Goal: Information Seeking & Learning: Learn about a topic

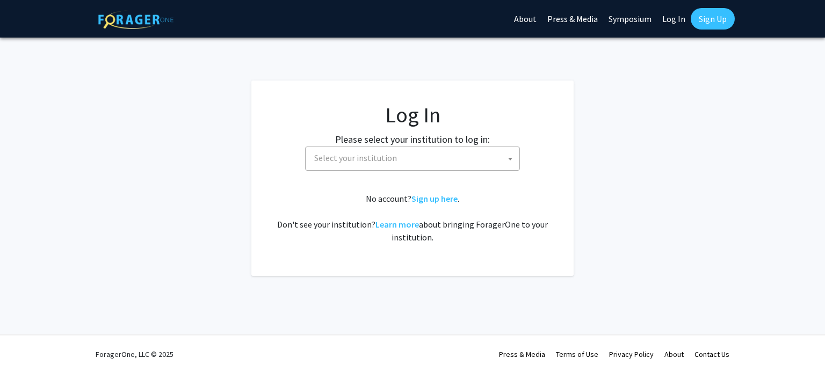
select select
click at [350, 156] on span "Select your institution" at bounding box center [355, 158] width 83 height 11
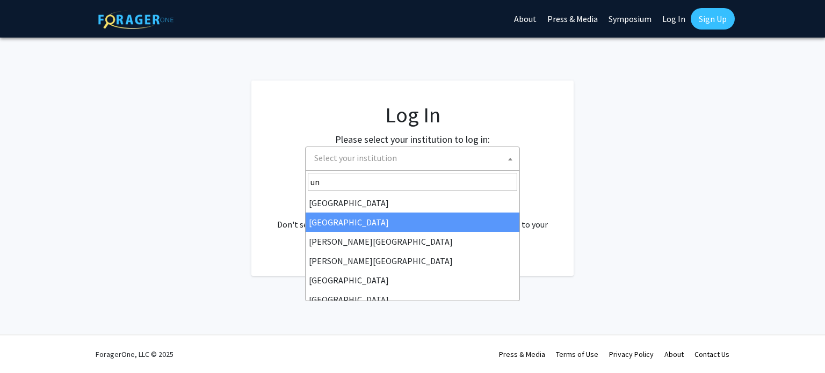
type input "u"
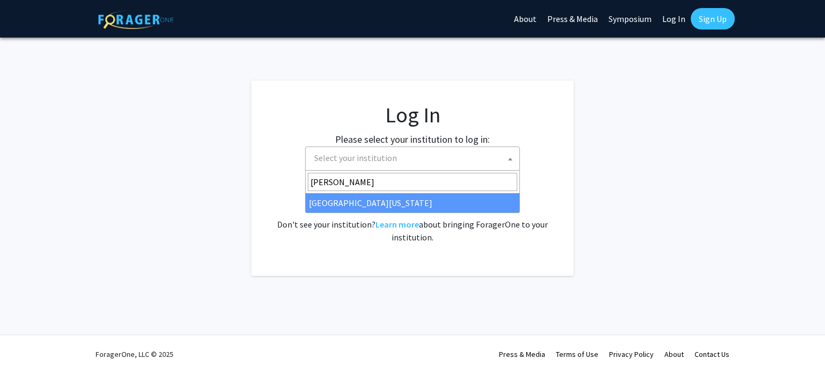
type input "mary"
select select "31"
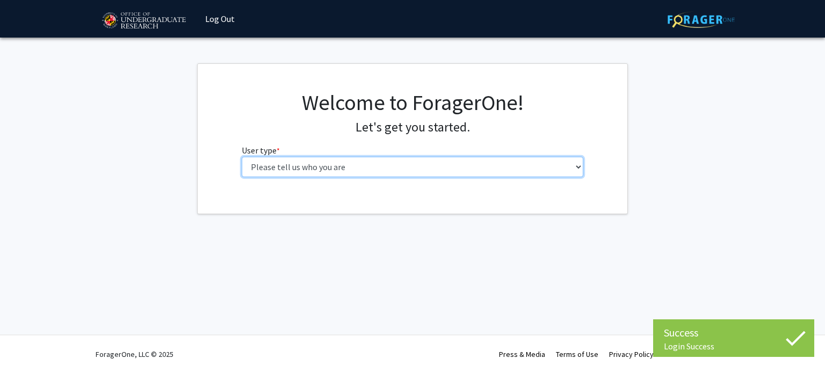
click at [320, 162] on select "Please tell us who you are Undergraduate Student Master's Student Doctoral Cand…" at bounding box center [413, 167] width 342 height 20
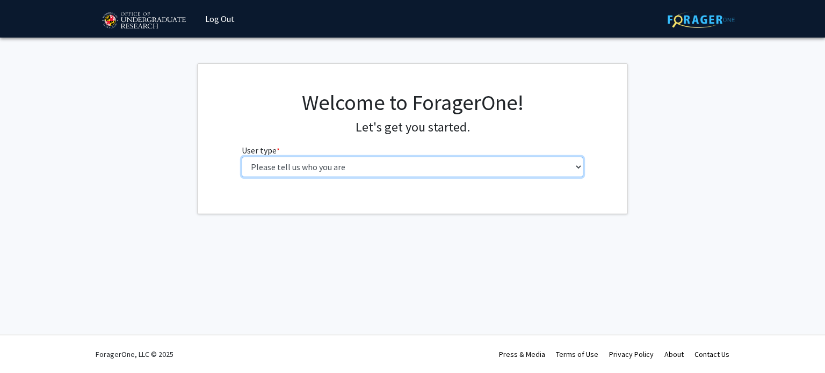
select select "1: undergrad"
click at [242, 157] on select "Please tell us who you are Undergraduate Student Master's Student Doctoral Cand…" at bounding box center [413, 167] width 342 height 20
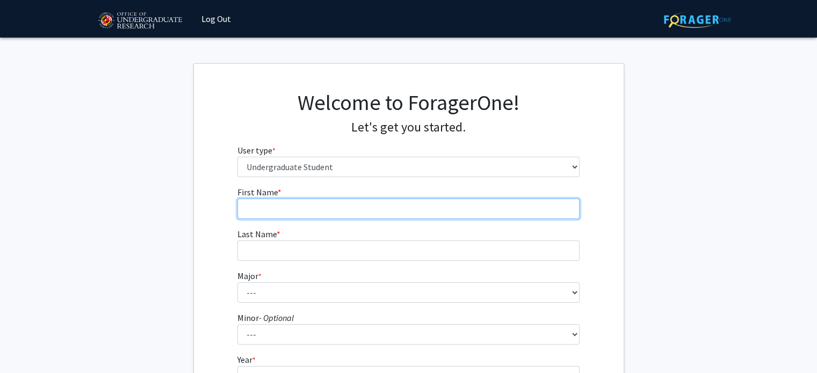
click at [327, 208] on input "First Name * required" at bounding box center [408, 209] width 342 height 20
type input "[PERSON_NAME]"
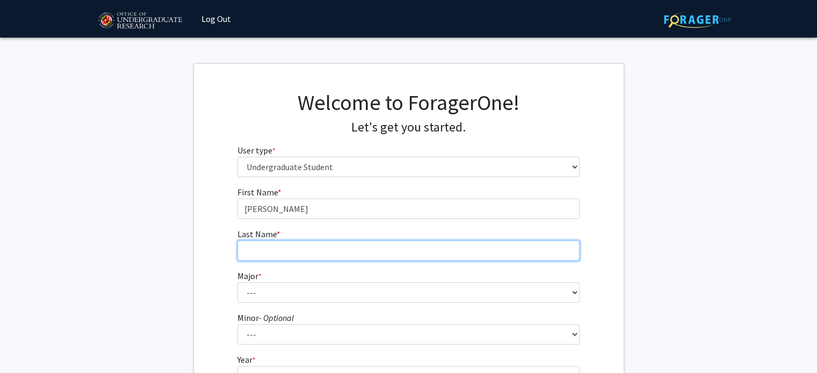
click at [273, 252] on input "Last Name * required" at bounding box center [408, 251] width 342 height 20
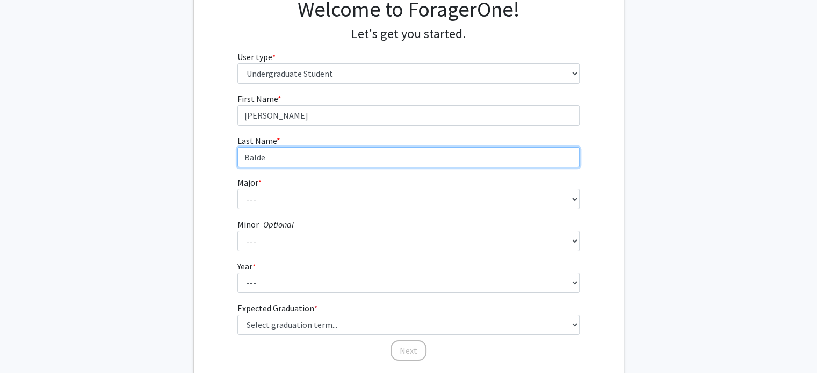
type input "Balde"
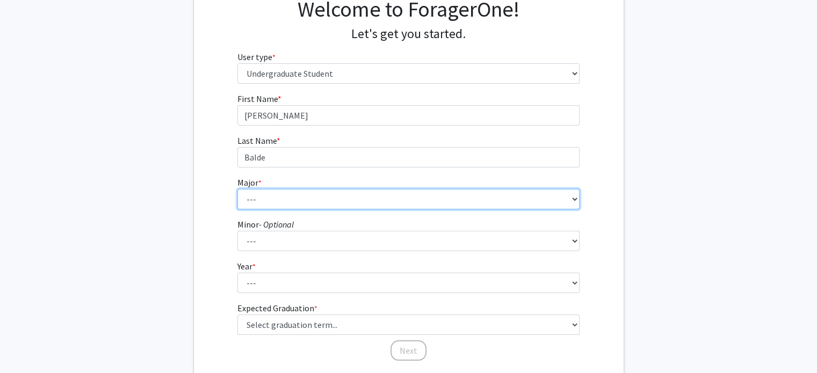
click at [267, 197] on select "--- Accounting Aerospace Engineering African American and Africana Studies Agri…" at bounding box center [408, 199] width 342 height 20
select select "17: 2318"
click at [237, 189] on select "--- Accounting Aerospace Engineering African American and Africana Studies Agri…" at bounding box center [408, 199] width 342 height 20
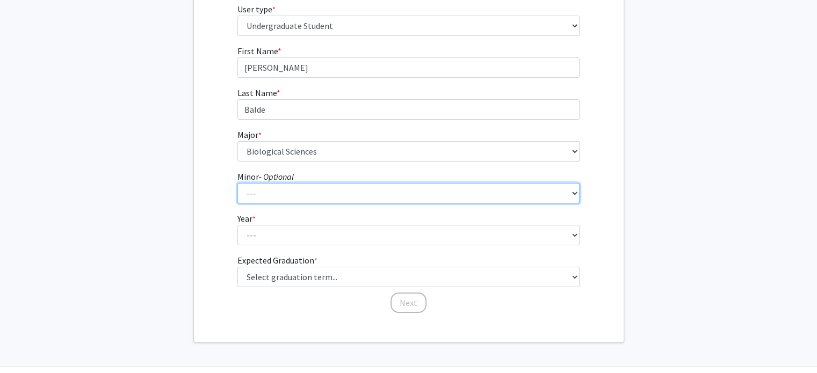
click at [310, 186] on select "--- Actuarial Mathematics Advanced Cybersecurity Experience for Students Africa…" at bounding box center [408, 193] width 342 height 20
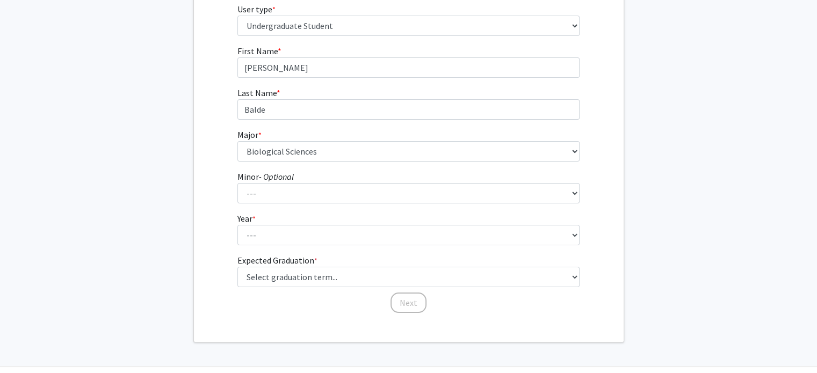
click at [212, 203] on div "First Name * required [PERSON_NAME] Last Name * required [PERSON_NAME] Major * …" at bounding box center [409, 180] width 430 height 270
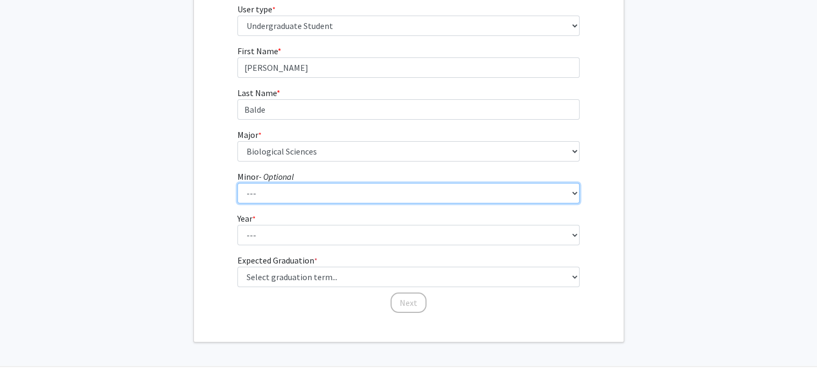
click at [258, 197] on select "--- Actuarial Mathematics Advanced Cybersecurity Experience for Students Africa…" at bounding box center [408, 193] width 342 height 20
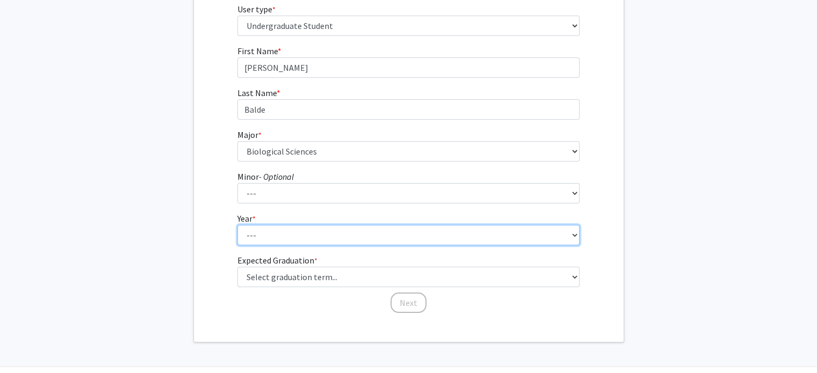
click at [276, 243] on select "--- First-year Sophomore Junior Senior Postbaccalaureate Certificate" at bounding box center [408, 235] width 342 height 20
select select "1: first-year"
click at [237, 225] on select "--- First-year Sophomore Junior Senior Postbaccalaureate Certificate" at bounding box center [408, 235] width 342 height 20
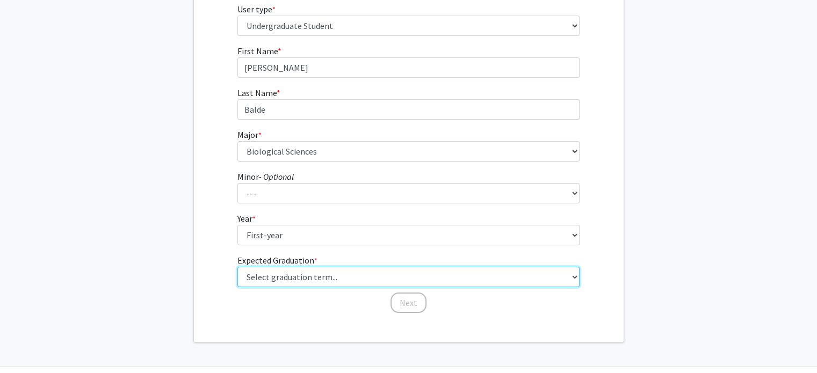
click at [291, 277] on select "Select graduation term... Spring 2025 Summer 2025 Fall 2025 Winter 2025 Spring …" at bounding box center [408, 277] width 342 height 20
select select "17: spring_2029"
click at [237, 267] on select "Select graduation term... Spring 2025 Summer 2025 Fall 2025 Winter 2025 Spring …" at bounding box center [408, 277] width 342 height 20
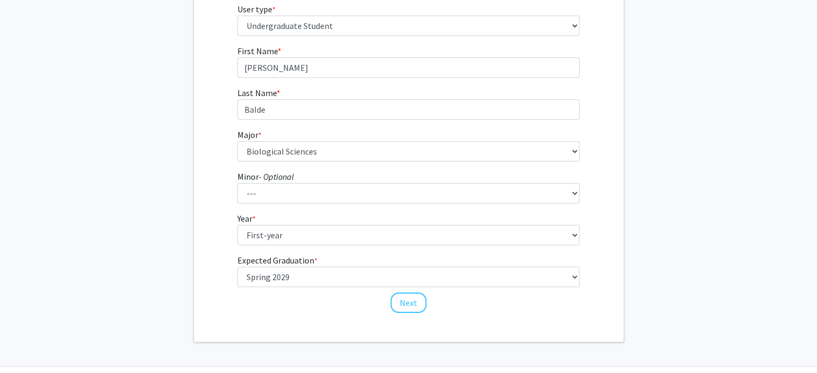
click at [409, 293] on div "Next" at bounding box center [408, 298] width 342 height 11
click at [409, 297] on button "Next" at bounding box center [408, 303] width 36 height 20
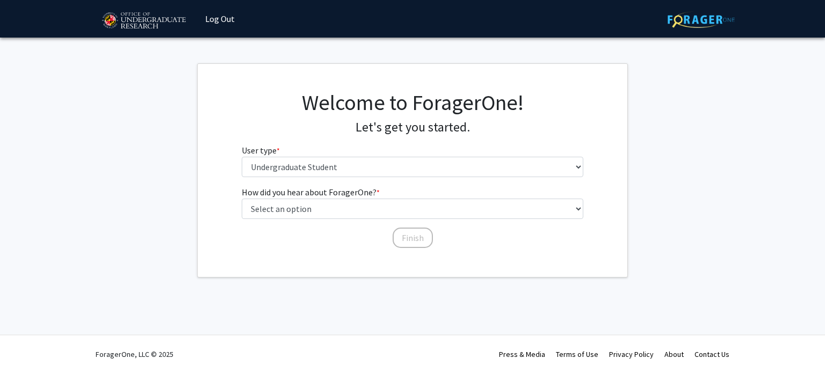
click at [380, 180] on div "Welcome to ForagerOne! Let's get you started. User type * required Please tell …" at bounding box center [413, 138] width 358 height 96
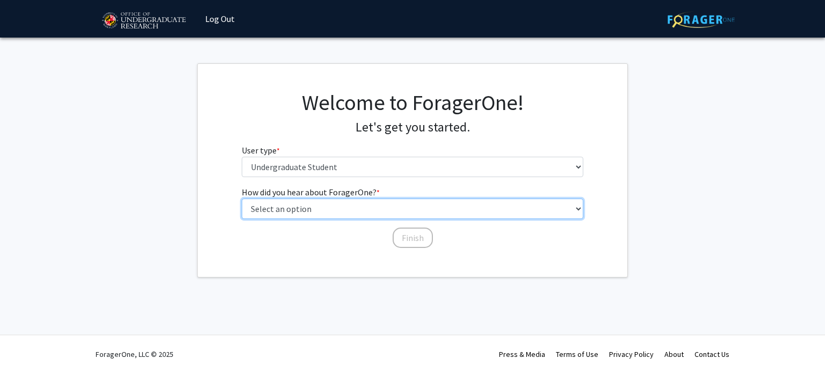
click at [303, 206] on select "Select an option Peer/student recommendation Faculty/staff recommendation Unive…" at bounding box center [413, 209] width 342 height 20
select select "2: faculty_recommendation"
click at [242, 199] on select "Select an option Peer/student recommendation Faculty/staff recommendation Unive…" at bounding box center [413, 209] width 342 height 20
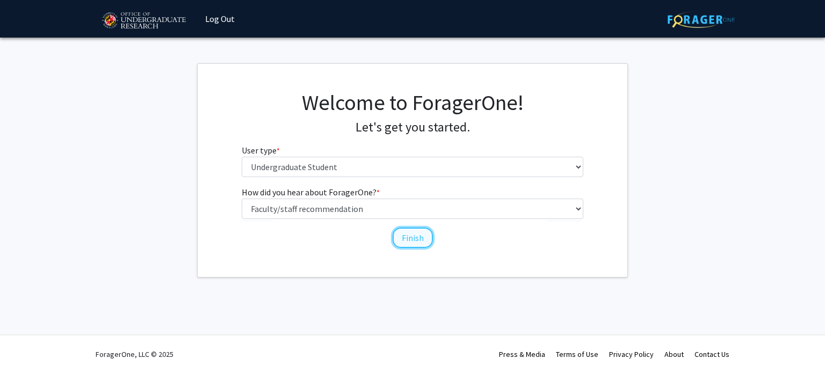
click at [430, 233] on button "Finish" at bounding box center [413, 238] width 40 height 20
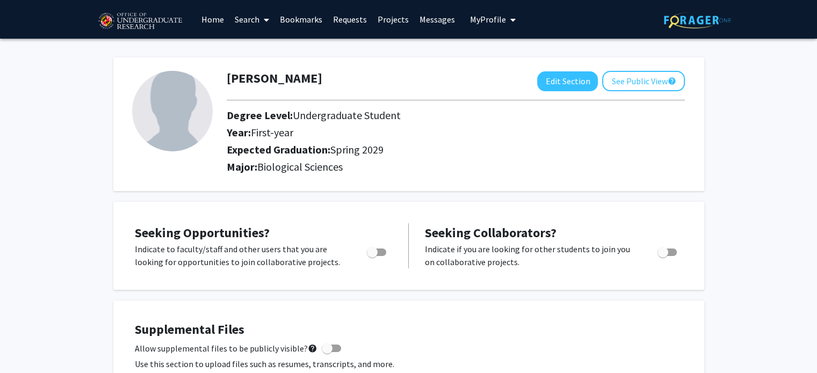
click at [263, 20] on span at bounding box center [264, 20] width 10 height 38
click at [274, 45] on span "Faculty/Staff" at bounding box center [268, 49] width 79 height 21
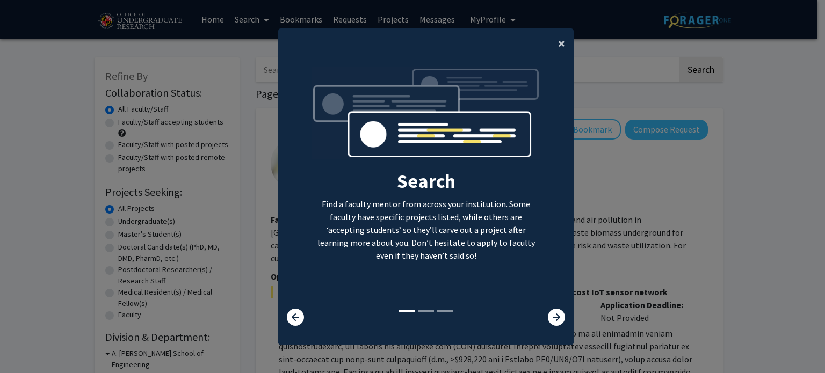
click at [558, 46] on span "×" at bounding box center [561, 43] width 7 height 17
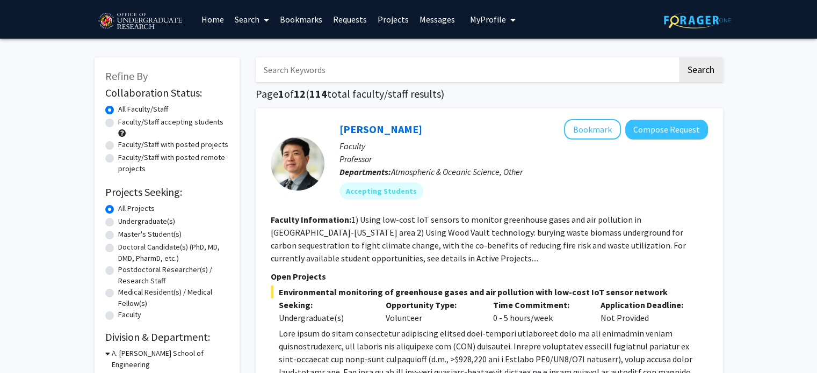
click at [447, 66] on input "Search Keywords" at bounding box center [467, 69] width 422 height 25
type input ""Public health""
click at [679, 57] on button "Search" at bounding box center [701, 69] width 44 height 25
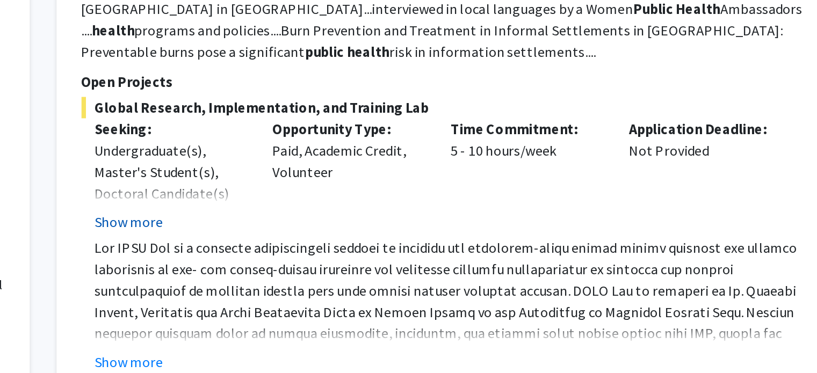
scroll to position [161, 0]
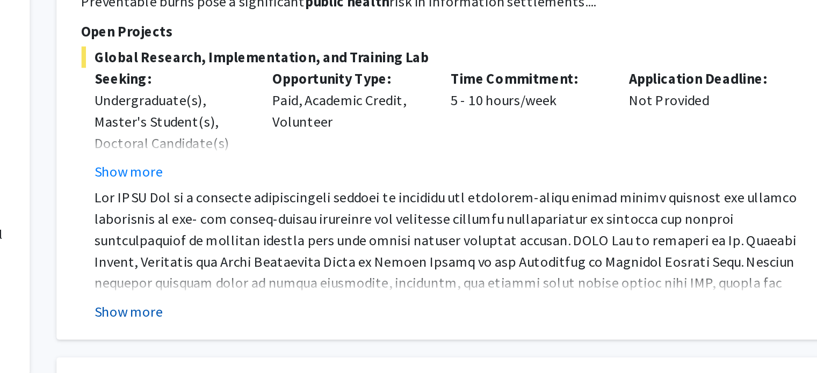
click at [306, 334] on button "Show more" at bounding box center [299, 335] width 41 height 13
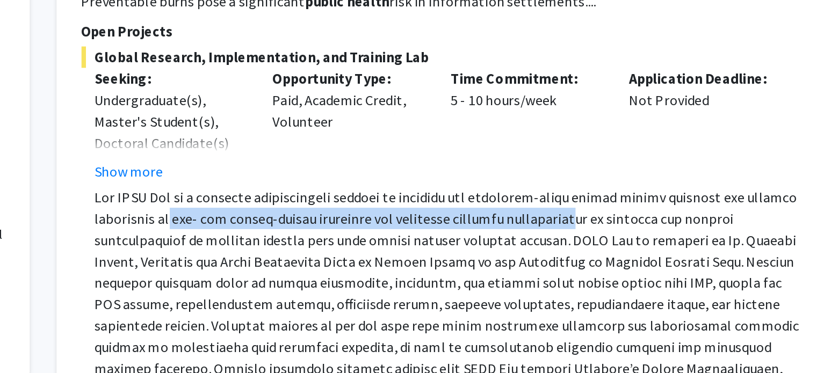
drag, startPoint x: 320, startPoint y: 279, endPoint x: 570, endPoint y: 275, distance: 250.3
click at [570, 275] on span at bounding box center [492, 338] width 426 height 153
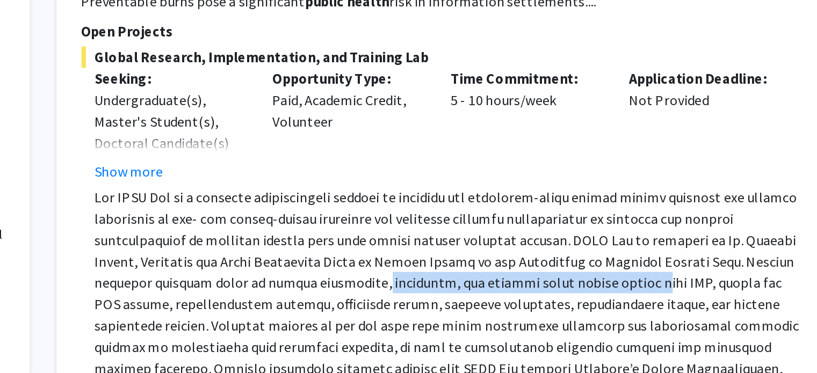
drag, startPoint x: 440, startPoint y: 318, endPoint x: 607, endPoint y: 317, distance: 167.0
click at [607, 317] on span at bounding box center [492, 338] width 426 height 153
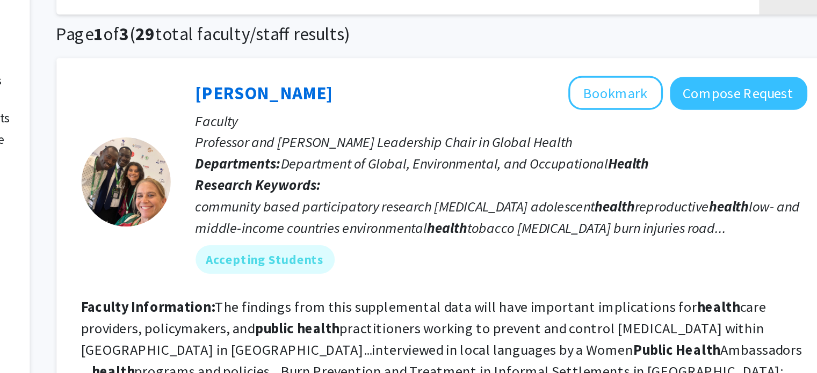
scroll to position [73, 0]
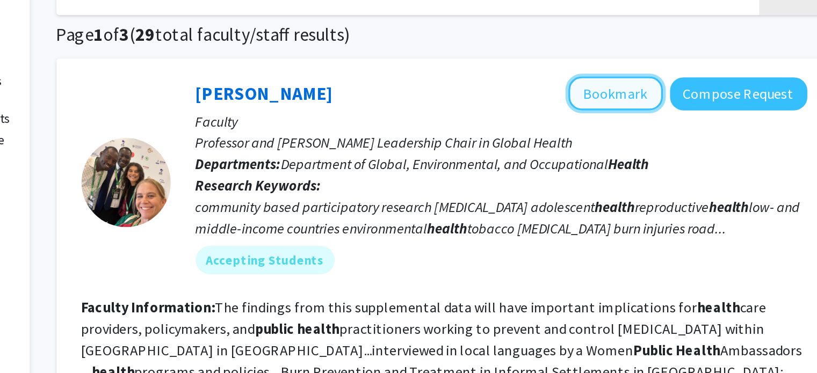
click at [584, 55] on button "Bookmark" at bounding box center [592, 56] width 57 height 20
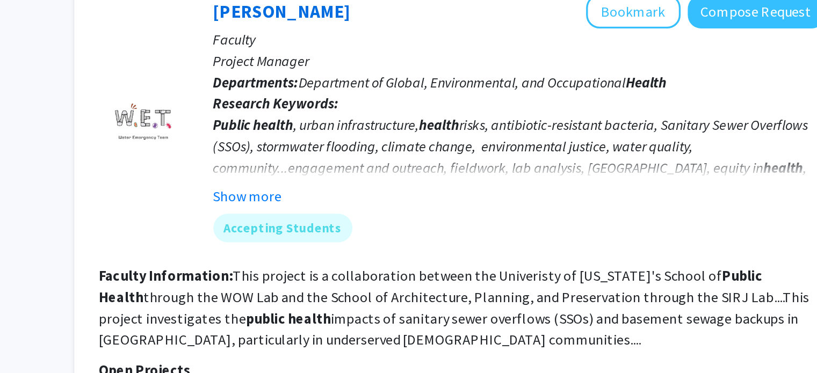
scroll to position [494, 0]
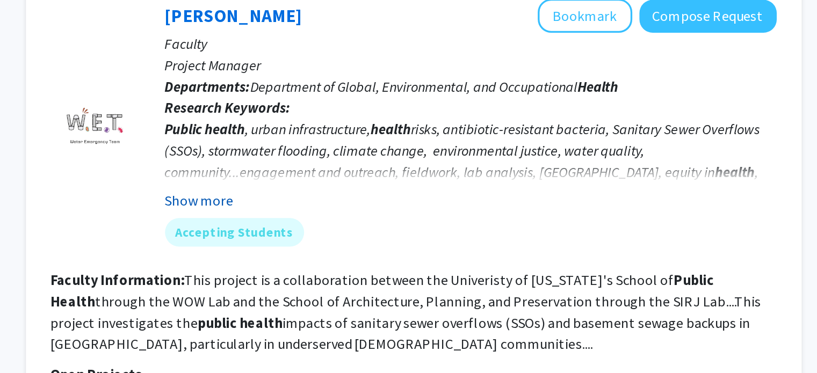
click at [367, 268] on button "Show more" at bounding box center [359, 265] width 41 height 13
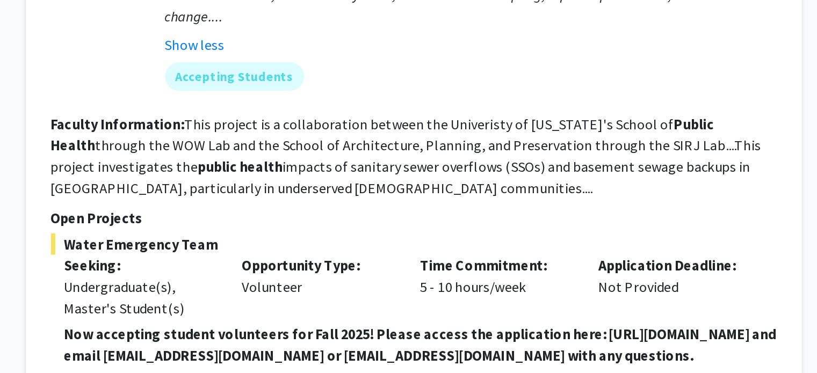
scroll to position [656, 0]
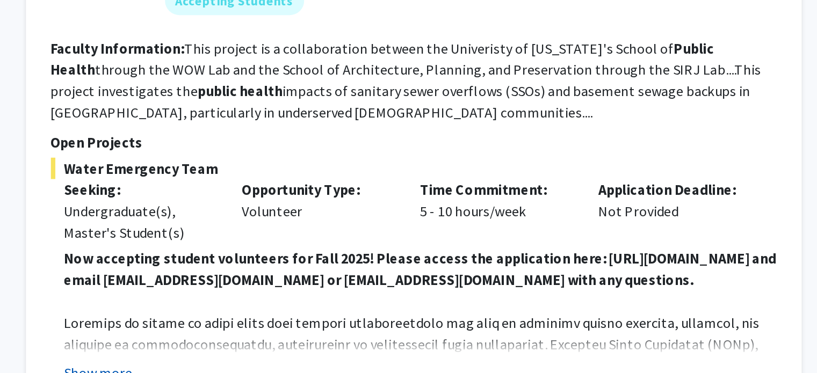
click at [310, 366] on button "Show more" at bounding box center [299, 372] width 41 height 13
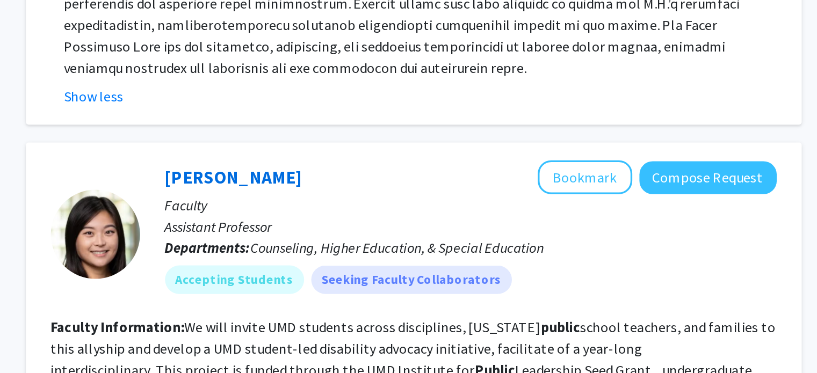
scroll to position [1178, 0]
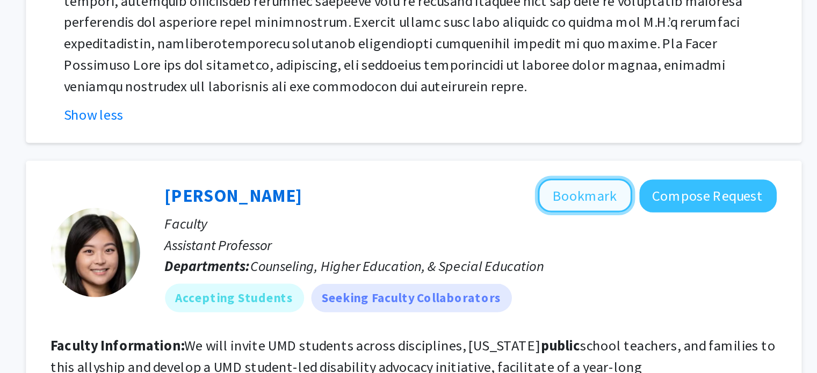
click at [584, 108] on button "Bookmark" at bounding box center [592, 118] width 57 height 20
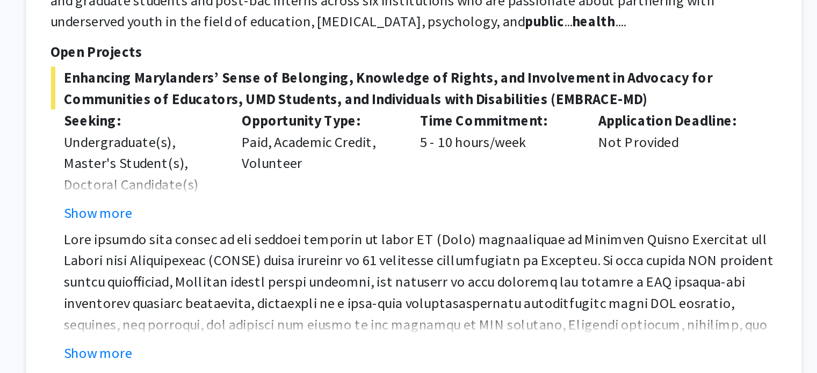
scroll to position [1289, 0]
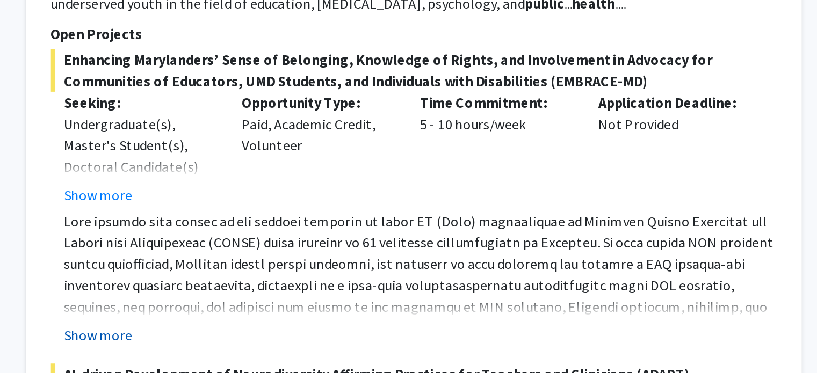
click at [300, 344] on button "Show more" at bounding box center [299, 350] width 41 height 13
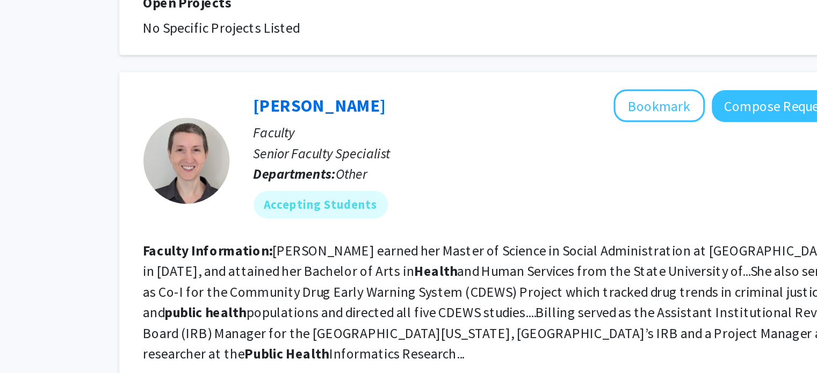
scroll to position [3193, 0]
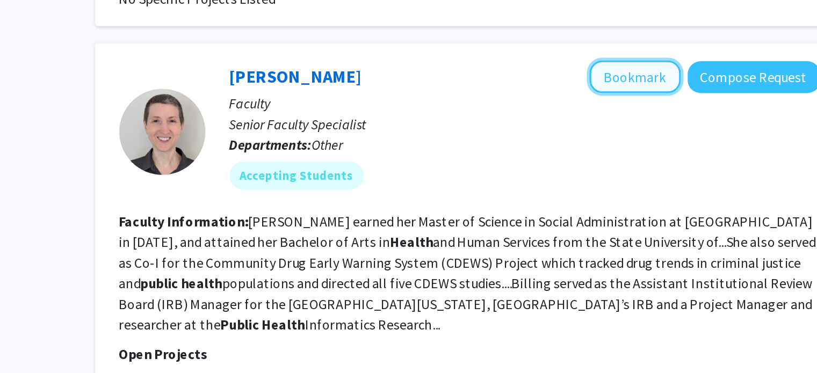
click at [598, 148] on button "Bookmark" at bounding box center [592, 158] width 57 height 20
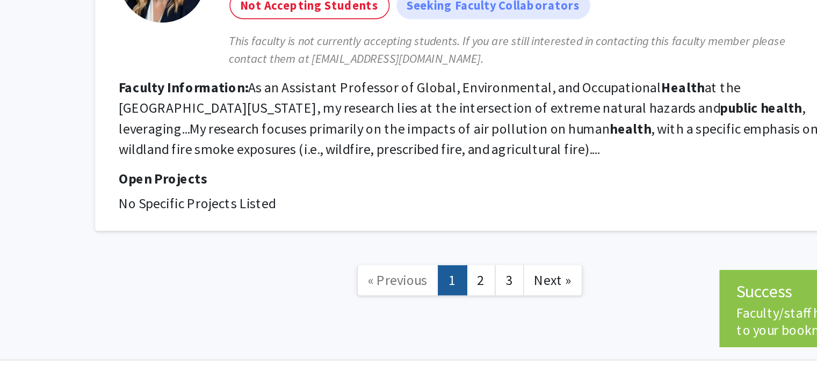
scroll to position [3506, 0]
click at [503, 306] on link "2" at bounding box center [496, 315] width 18 height 19
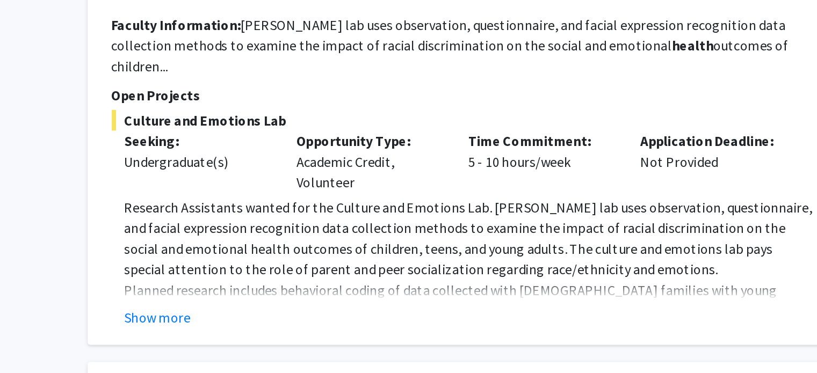
scroll to position [411, 0]
click at [300, 332] on button "Show more" at bounding box center [299, 338] width 41 height 13
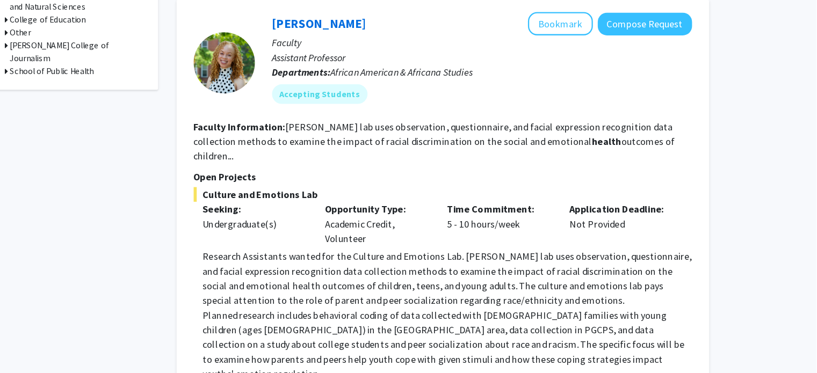
scroll to position [455, 0]
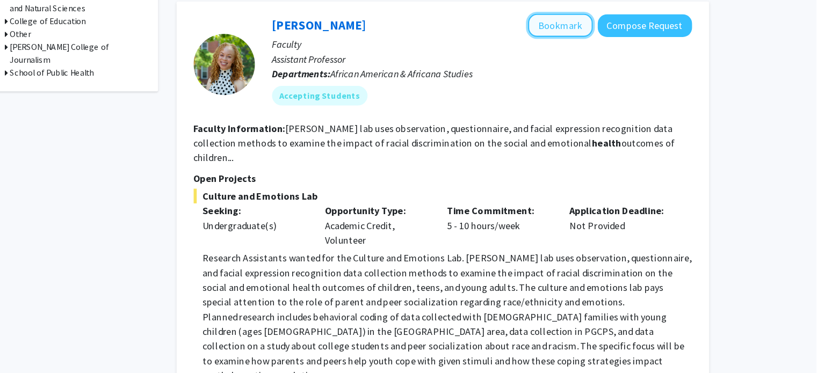
click at [605, 24] on button "Bookmark" at bounding box center [592, 22] width 57 height 20
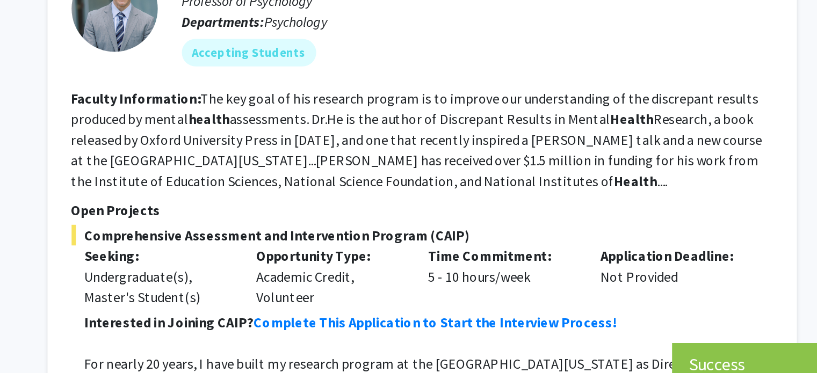
scroll to position [811, 0]
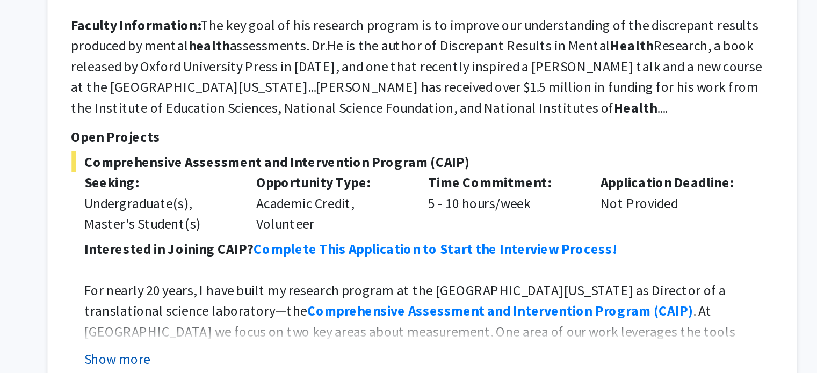
click at [317, 358] on button "Show more" at bounding box center [299, 364] width 41 height 13
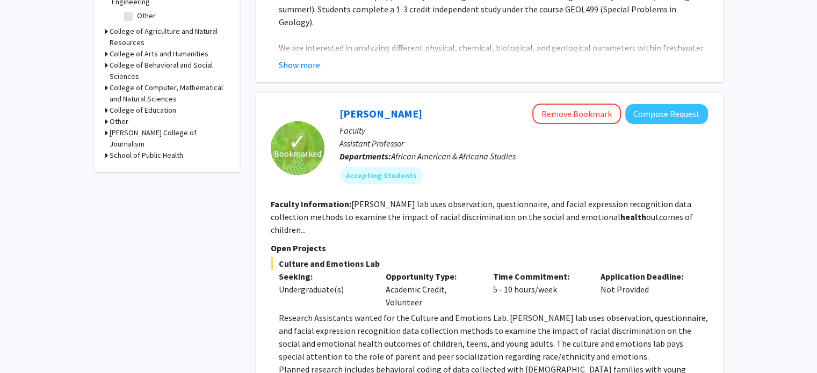
scroll to position [366, 0]
